Goal: Task Accomplishment & Management: Manage account settings

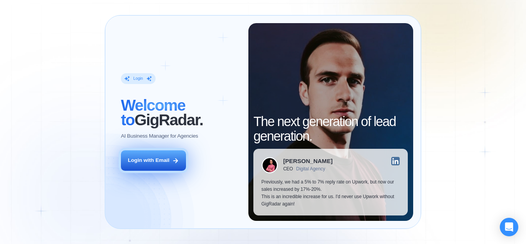
click at [176, 164] on button "Login with Email" at bounding box center [153, 160] width 65 height 20
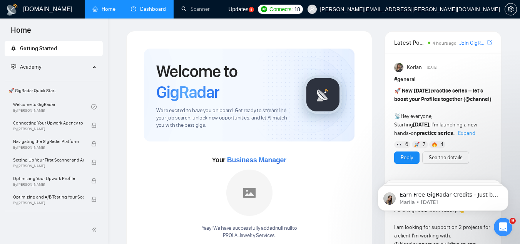
click at [150, 11] on link "Dashboard" at bounding box center [148, 9] width 35 height 7
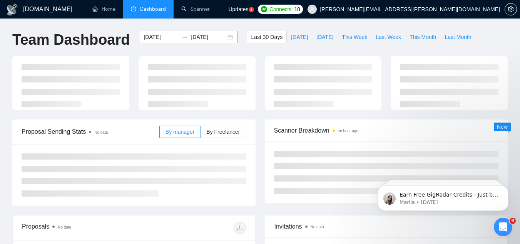
click at [228, 34] on div "[DATE] [DATE]" at bounding box center [188, 37] width 99 height 12
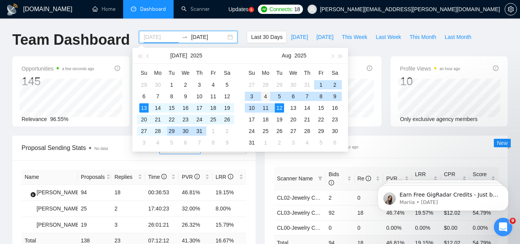
type input "[DATE]"
click at [265, 94] on div "4" at bounding box center [265, 96] width 9 height 9
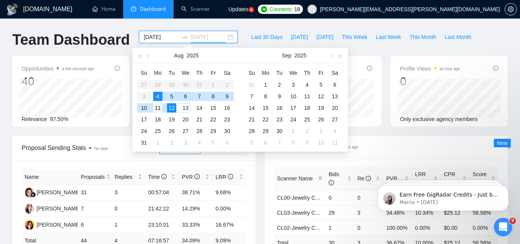
type input "[DATE]"
click at [157, 108] on div "11" at bounding box center [157, 107] width 9 height 9
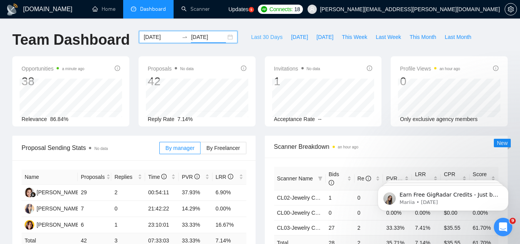
click at [251, 35] on span "Last 30 Days" at bounding box center [267, 37] width 32 height 8
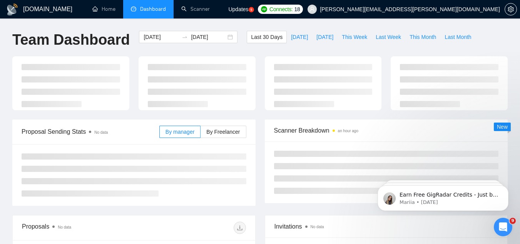
type input "[DATE]"
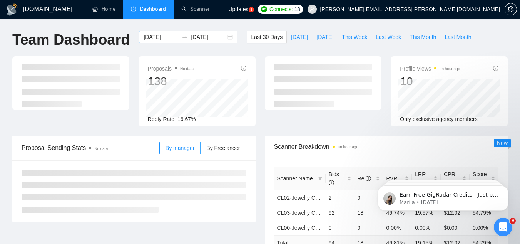
click at [228, 37] on div "[DATE] [DATE]" at bounding box center [188, 37] width 99 height 12
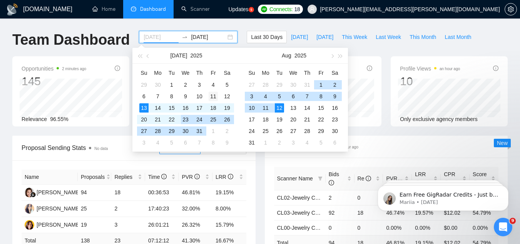
type input "[DATE]"
click at [213, 94] on div "11" at bounding box center [213, 96] width 9 height 9
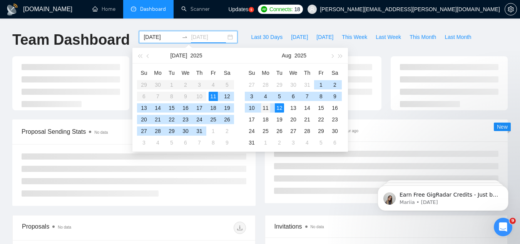
type input "[DATE]"
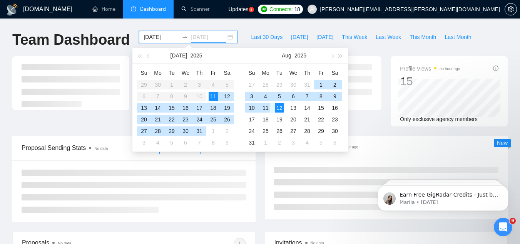
click at [265, 108] on div "11" at bounding box center [265, 107] width 9 height 9
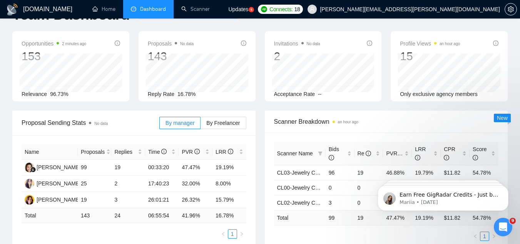
scroll to position [39, 0]
